Goal: Check status: Check status

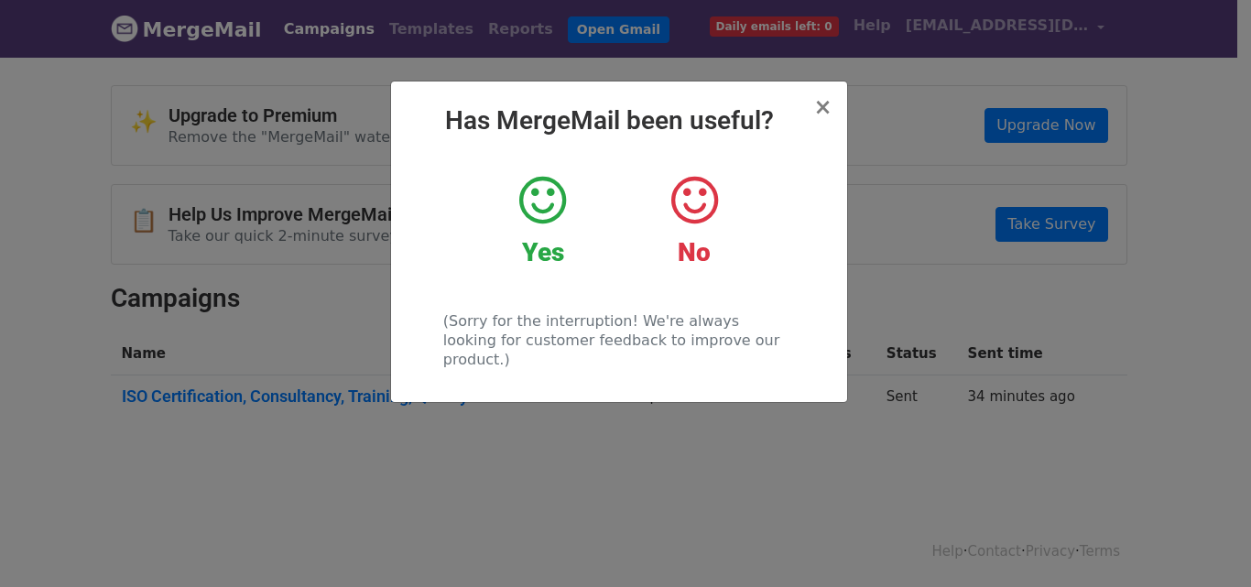
click at [545, 253] on strong "Yes" at bounding box center [543, 252] width 42 height 30
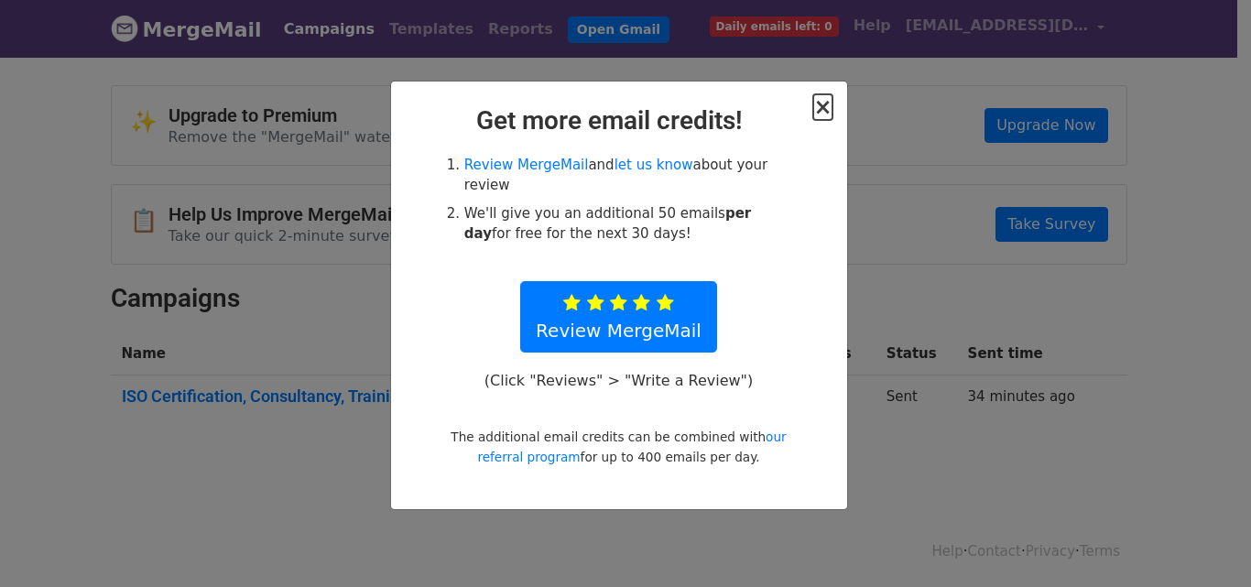
click at [831, 115] on span "×" at bounding box center [822, 107] width 18 height 26
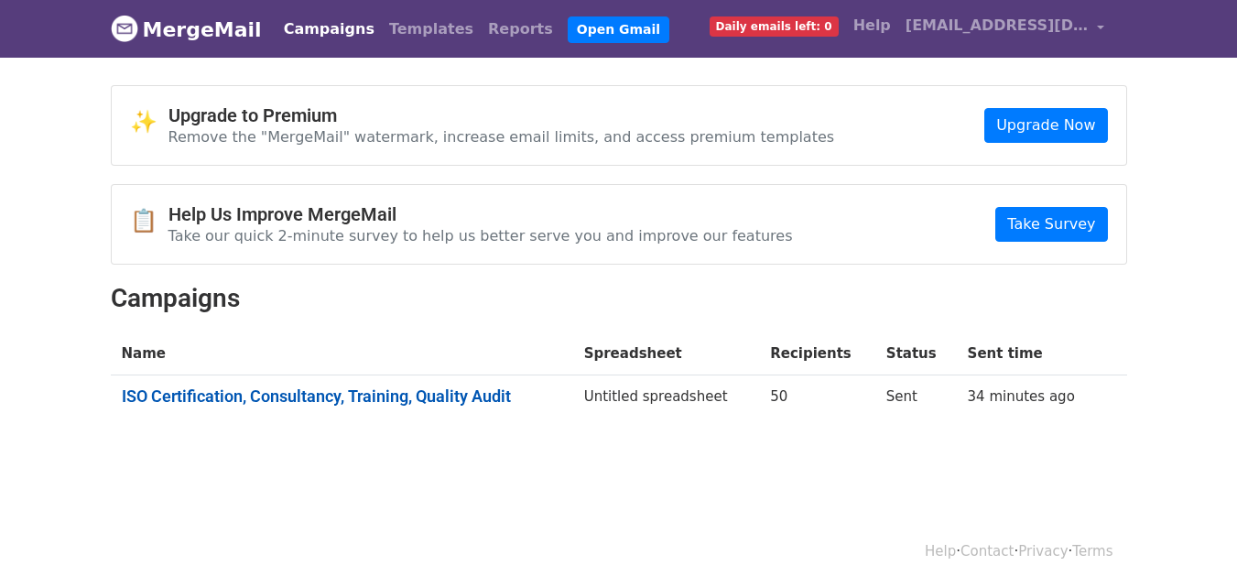
click at [434, 397] on link "ISO Certification, Consultancy, Training, Quality Audit" at bounding box center [342, 396] width 441 height 20
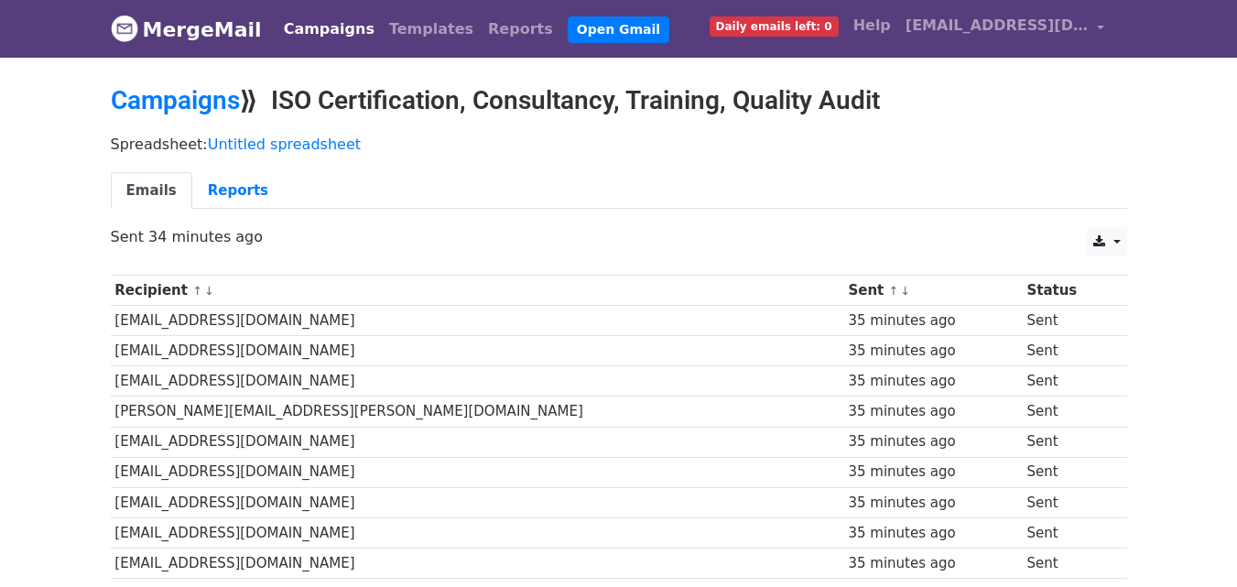
drag, startPoint x: 1245, startPoint y: 117, endPoint x: 1250, endPoint y: 71, distance: 46.1
click at [218, 187] on link "Reports" at bounding box center [238, 191] width 92 height 38
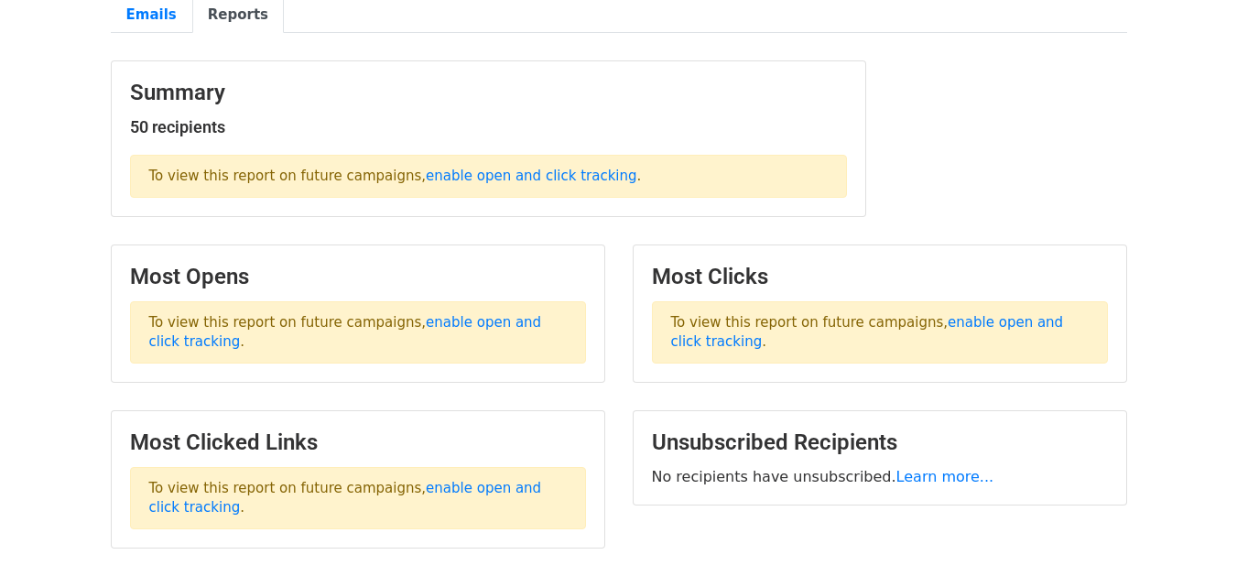
scroll to position [180, 0]
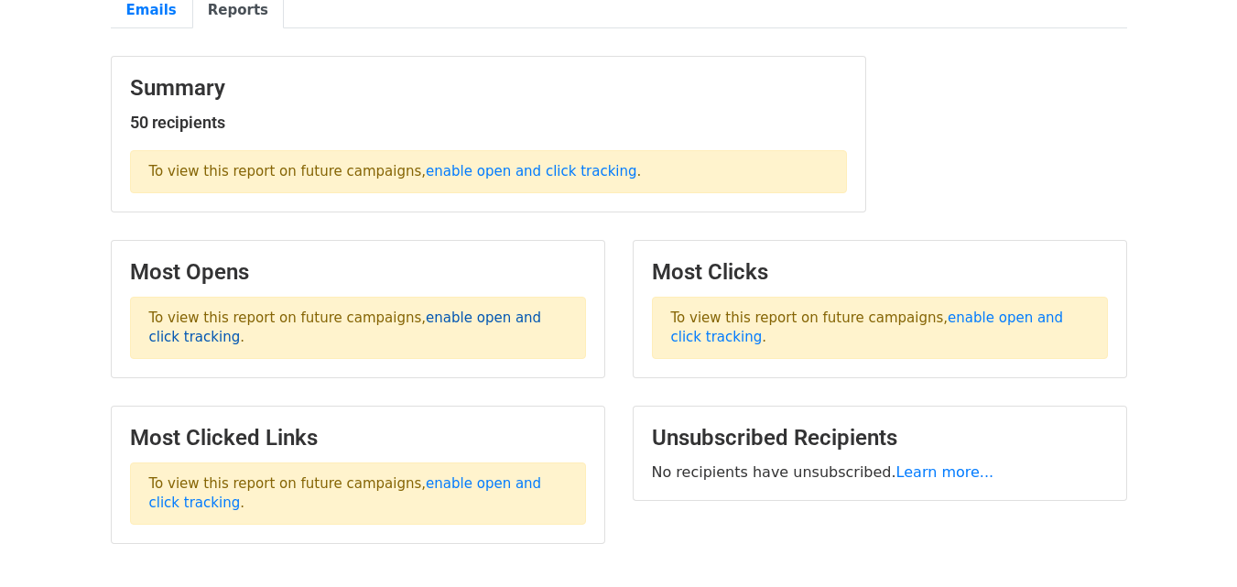
click at [460, 317] on link "enable open and click tracking" at bounding box center [345, 328] width 393 height 36
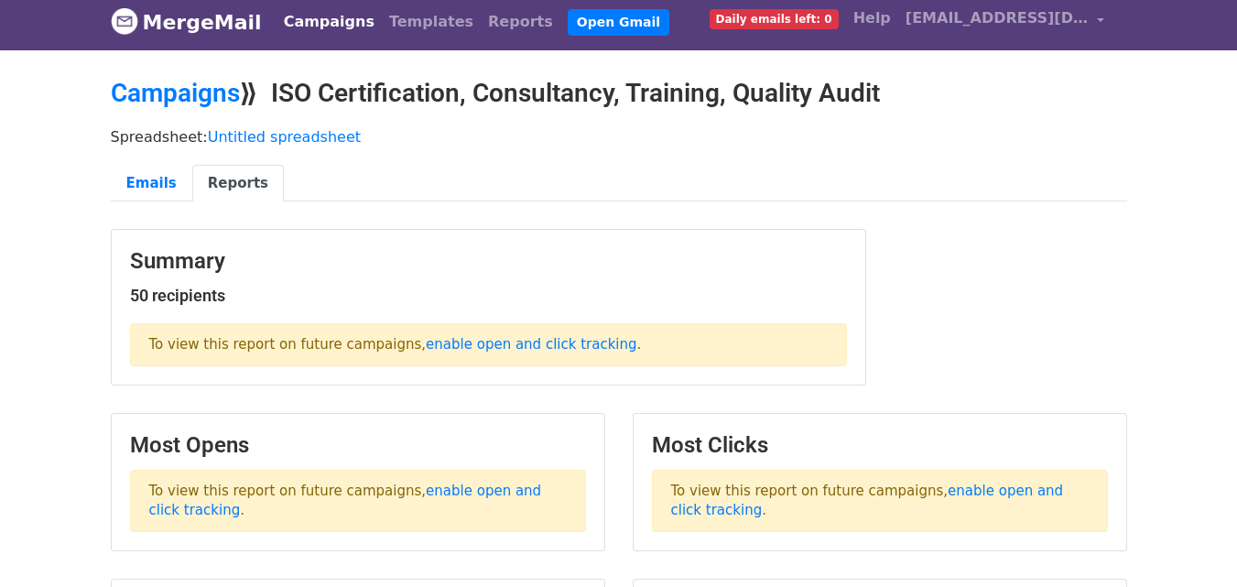
scroll to position [0, 0]
